Goal: Task Accomplishment & Management: Manage account settings

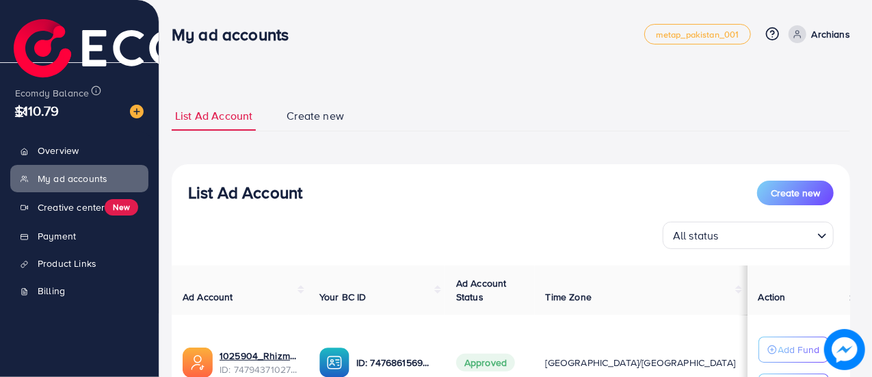
scroll to position [322, 0]
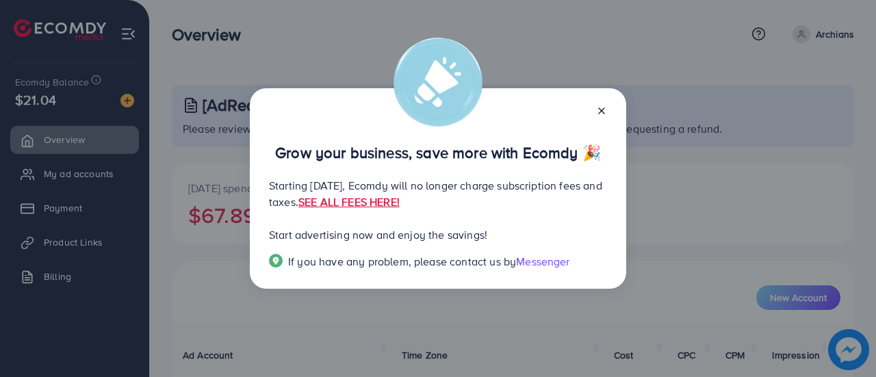
click at [598, 118] on div "Grow your business, save more with Ecomdy 🎉" at bounding box center [438, 139] width 338 height 43
click at [605, 109] on icon at bounding box center [601, 110] width 11 height 11
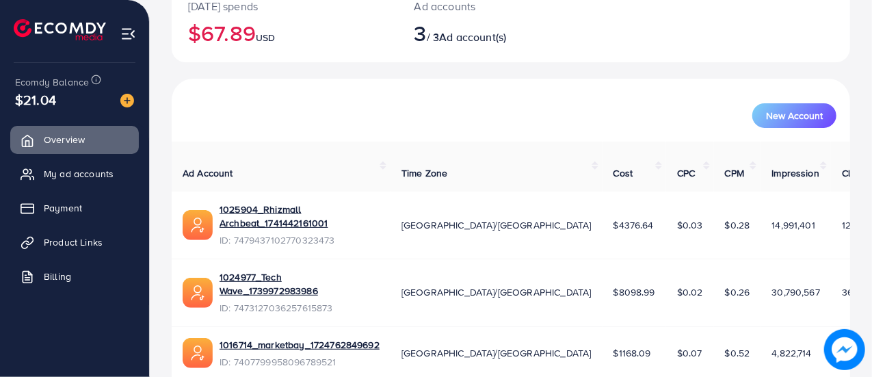
scroll to position [200, 0]
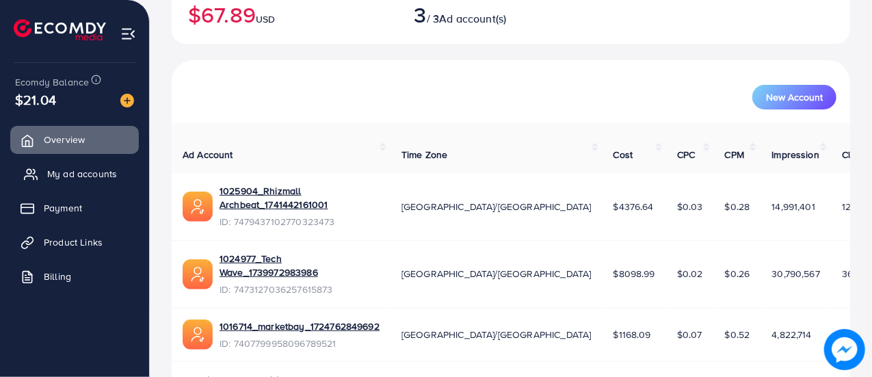
click at [49, 170] on span "My ad accounts" at bounding box center [82, 174] width 70 height 14
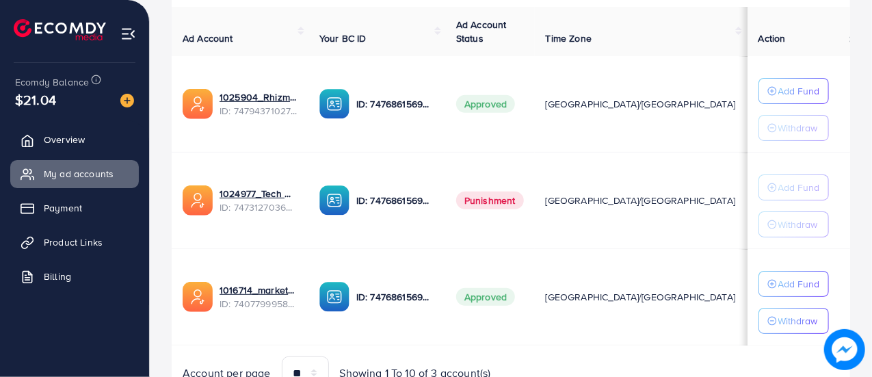
scroll to position [279, 0]
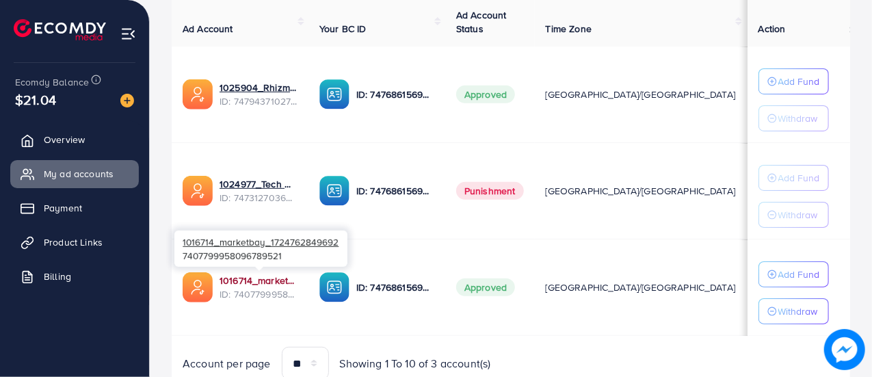
click at [256, 276] on link "1016714_marketbay_1724762849692" at bounding box center [259, 281] width 78 height 14
